Goal: Transaction & Acquisition: Purchase product/service

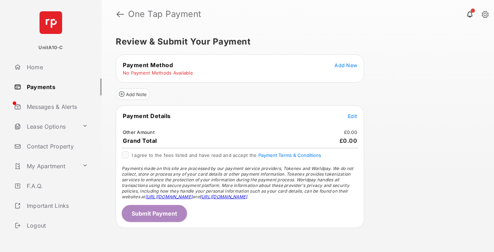
click at [346, 65] on span "Add New" at bounding box center [346, 65] width 23 height 6
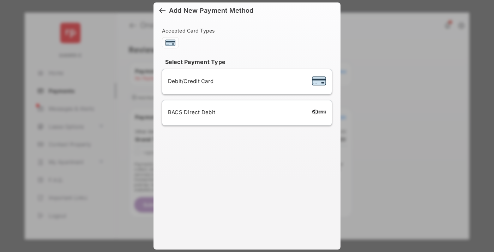
click at [189, 81] on span "Debit/Credit Card" at bounding box center [191, 81] width 46 height 7
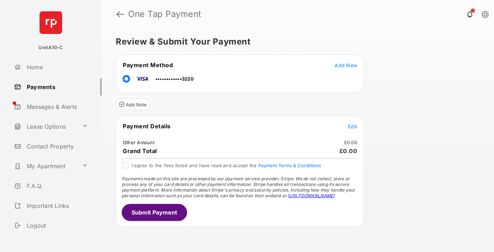
click at [353, 126] on span "Edit" at bounding box center [352, 126] width 9 height 6
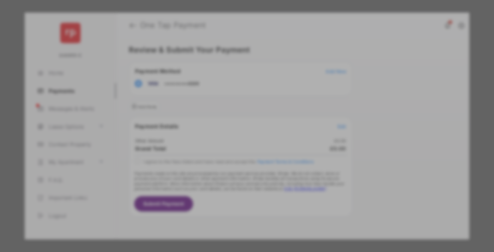
type input "**"
click at [223, 180] on button "Save" at bounding box center [222, 186] width 35 height 17
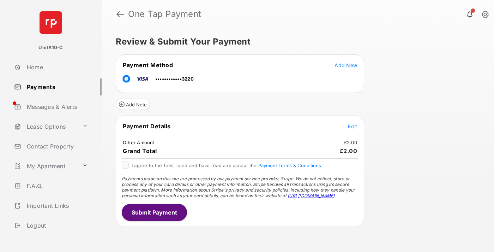
click at [154, 212] on button "Submit Payment" at bounding box center [154, 212] width 65 height 17
